Goal: Task Accomplishment & Management: Use online tool/utility

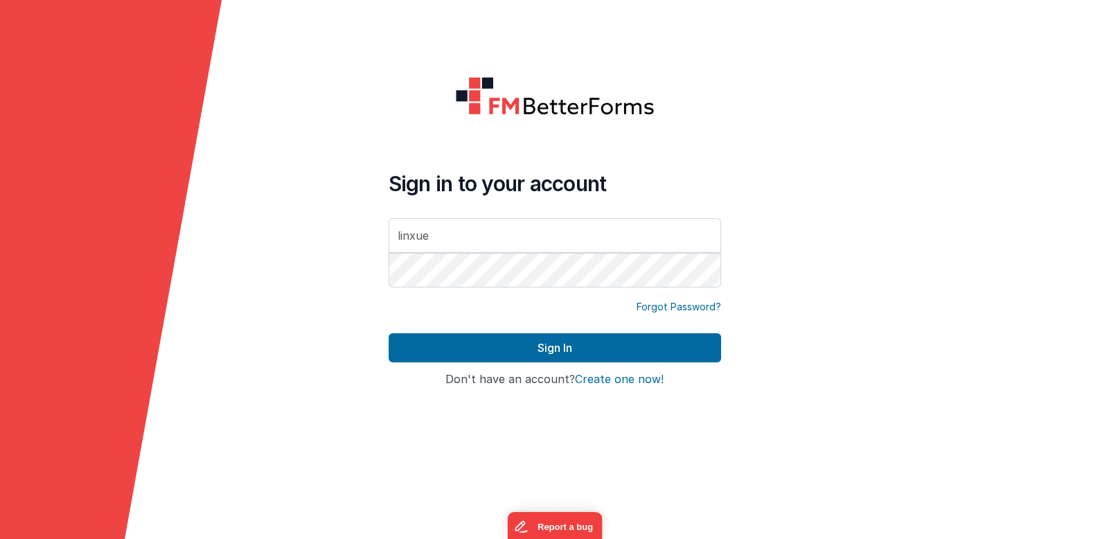
type input "[EMAIL_ADDRESS][DOMAIN_NAME]"
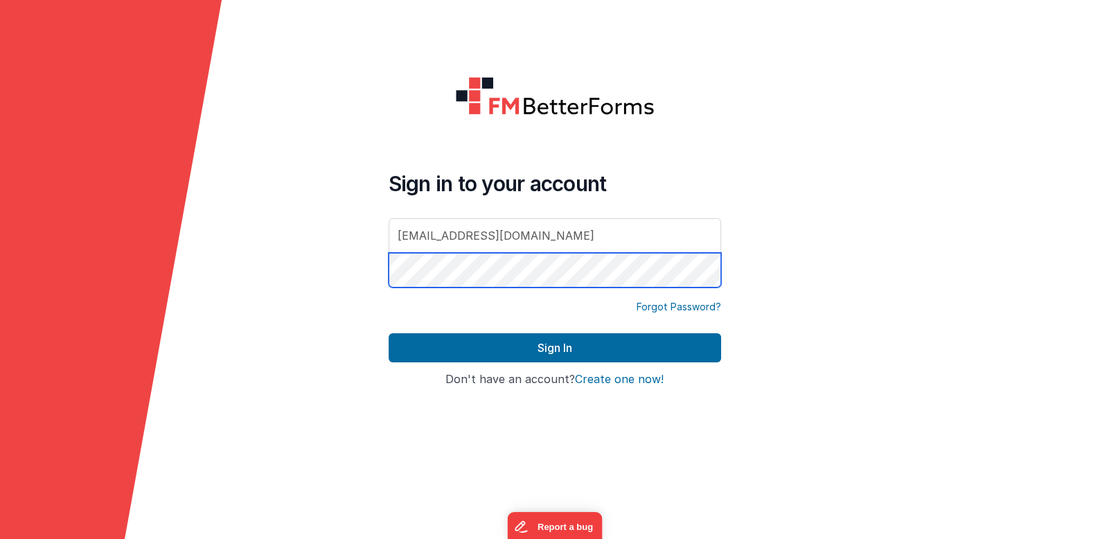
click at [389, 333] on button "Sign In" at bounding box center [555, 347] width 333 height 29
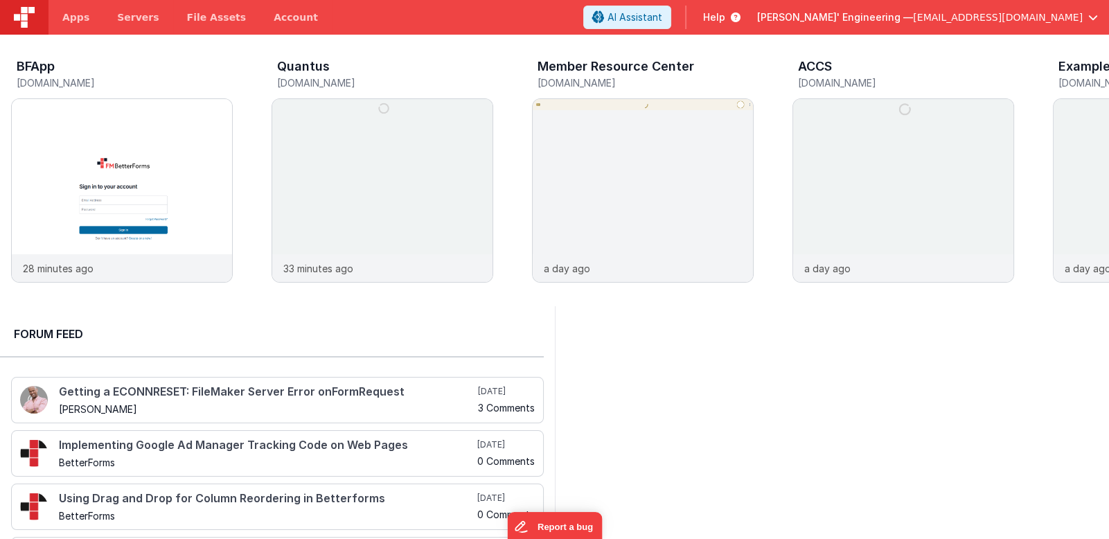
click at [913, 18] on span "[PERSON_NAME]' Engineering —" at bounding box center [835, 17] width 156 height 14
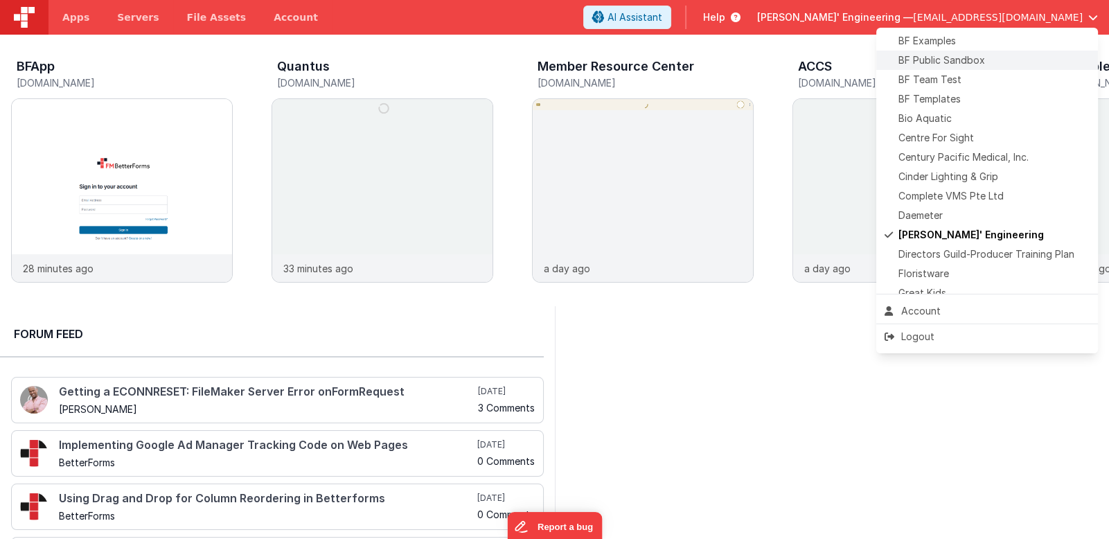
scroll to position [138, 0]
click at [998, 78] on div "BF Team Test" at bounding box center [987, 79] width 205 height 14
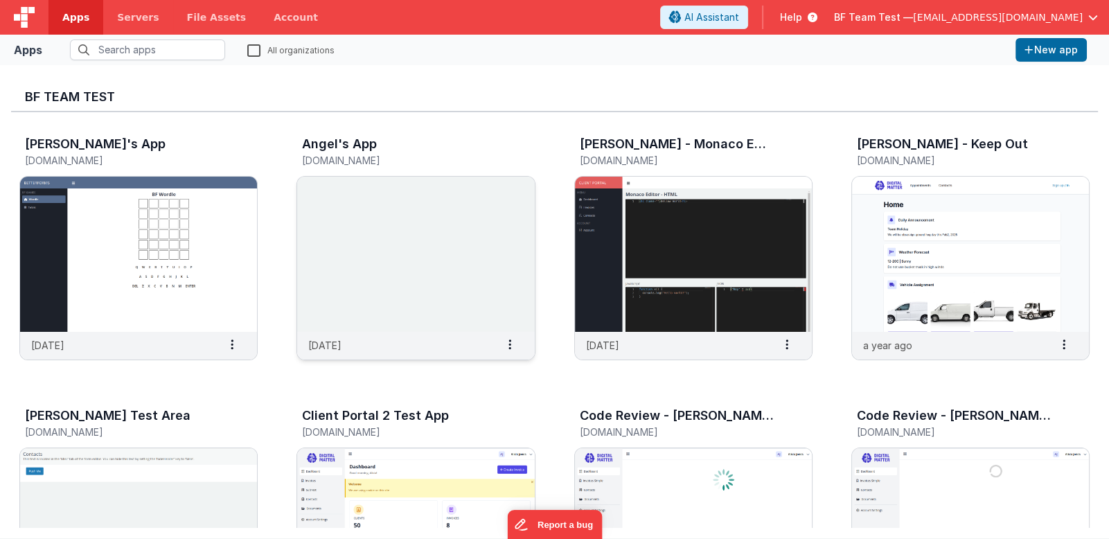
click at [427, 292] on img at bounding box center [415, 254] width 237 height 155
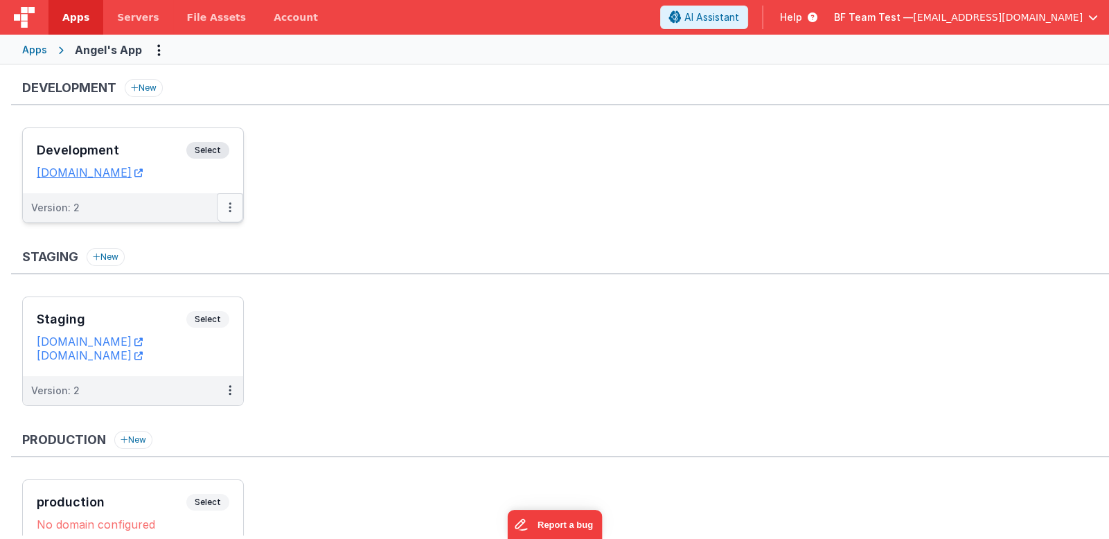
click at [234, 211] on button at bounding box center [230, 207] width 26 height 29
click at [211, 238] on link "Edit" at bounding box center [182, 239] width 122 height 25
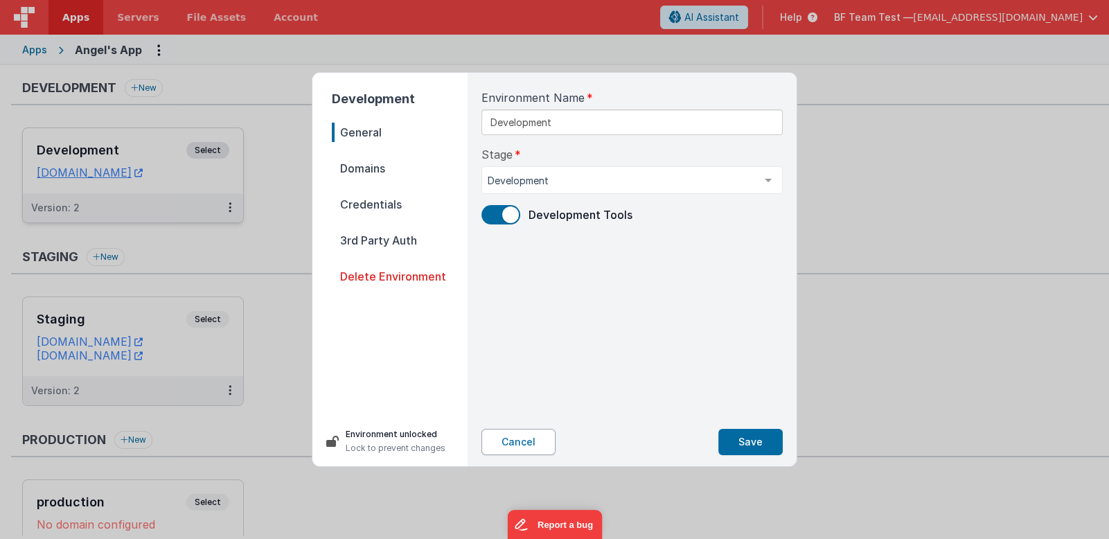
click at [522, 446] on button "Cancel" at bounding box center [519, 442] width 74 height 26
